Goal: Navigation & Orientation: Find specific page/section

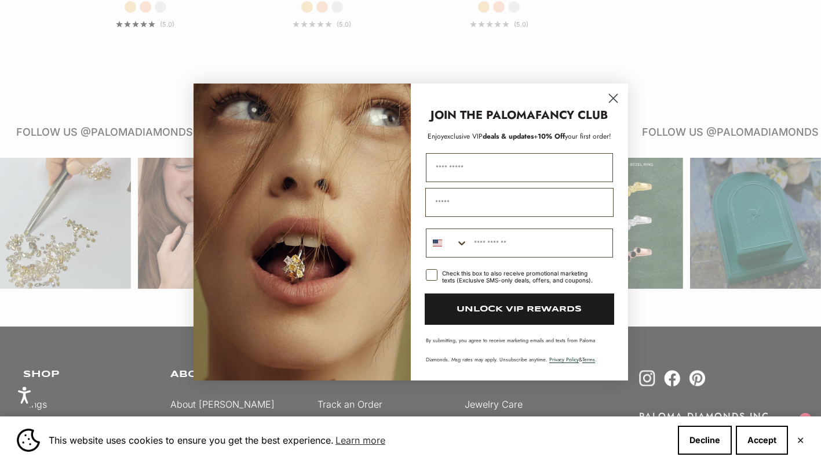
scroll to position [914, 0]
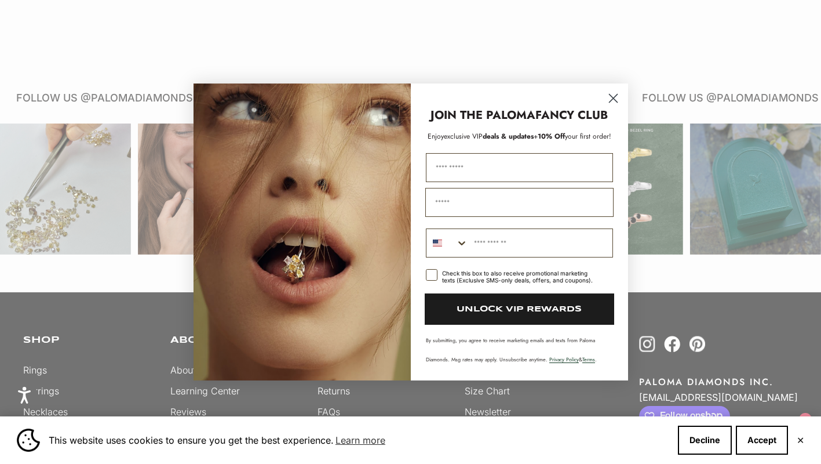
click at [614, 92] on circle "Close dialog" at bounding box center [612, 98] width 19 height 19
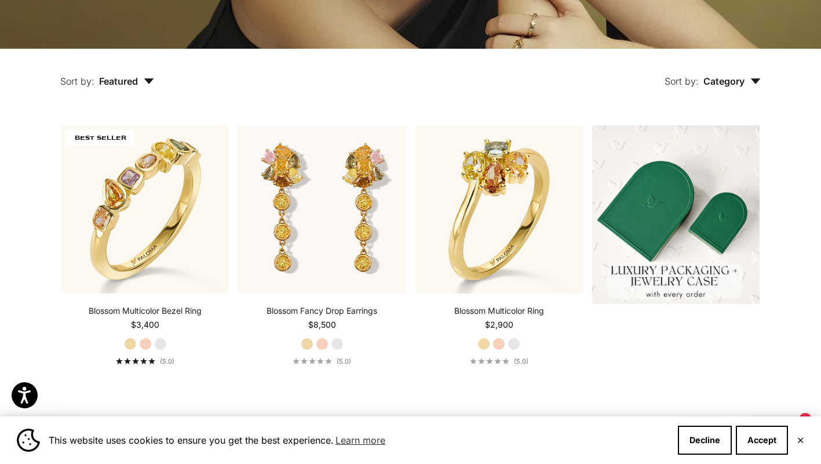
scroll to position [0, 0]
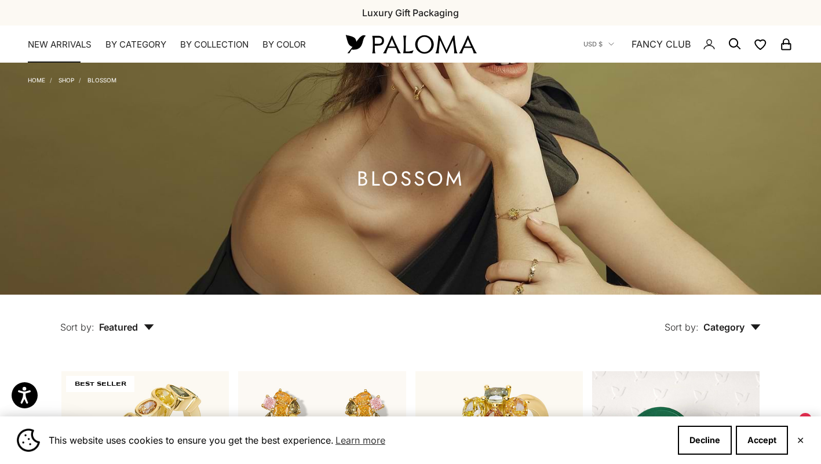
click at [72, 44] on link "NEW ARRIVALS" at bounding box center [60, 45] width 64 height 12
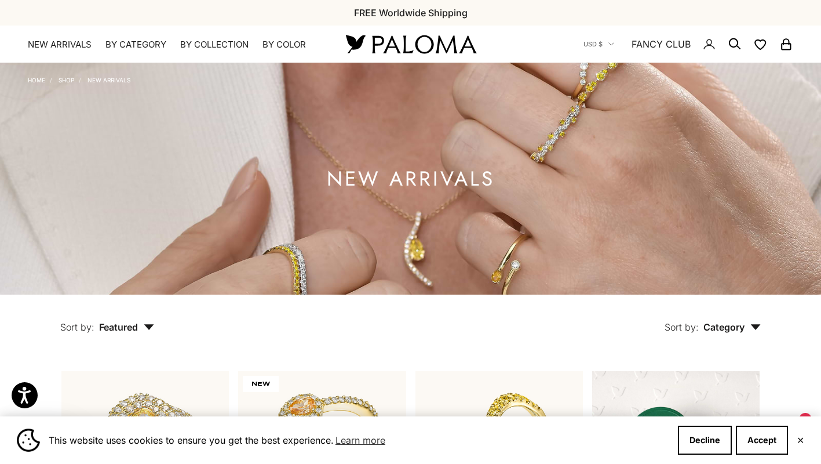
click at [571, 316] on div "Sort by: Category Sort by Earrings Ring" at bounding box center [484, 318] width 606 height 49
